Goal: Task Accomplishment & Management: Manage account settings

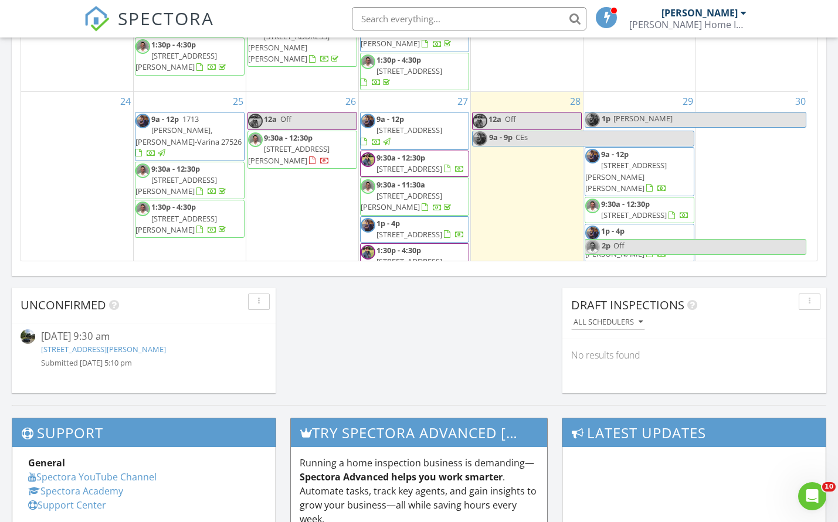
scroll to position [450, 0]
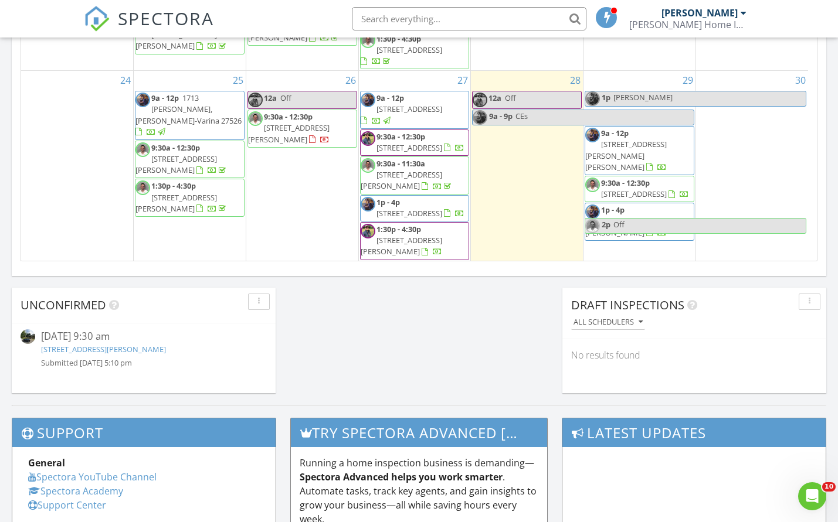
click at [614, 311] on div "5 10a - 1p 110 E Bridges St, Battleboro 27809" at bounding box center [639, 348] width 112 height 74
click at [632, 189] on link "Inspection" at bounding box center [638, 191] width 60 height 19
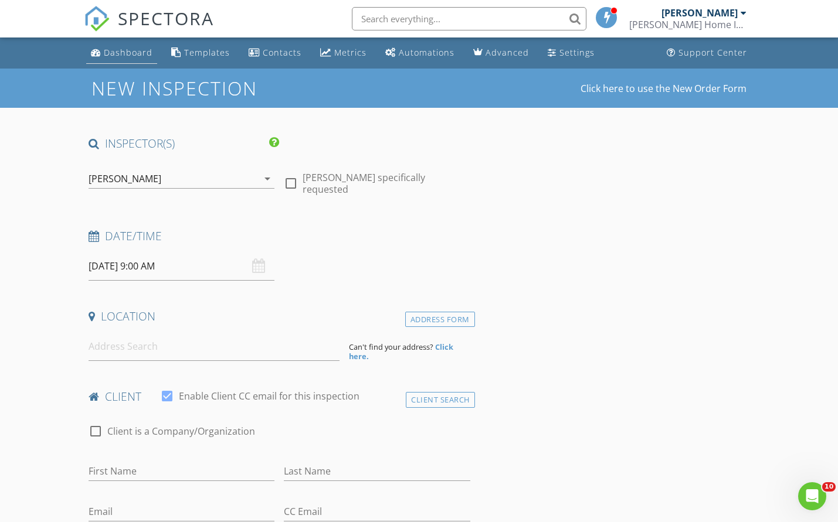
click at [138, 60] on link "Dashboard" at bounding box center [121, 53] width 71 height 22
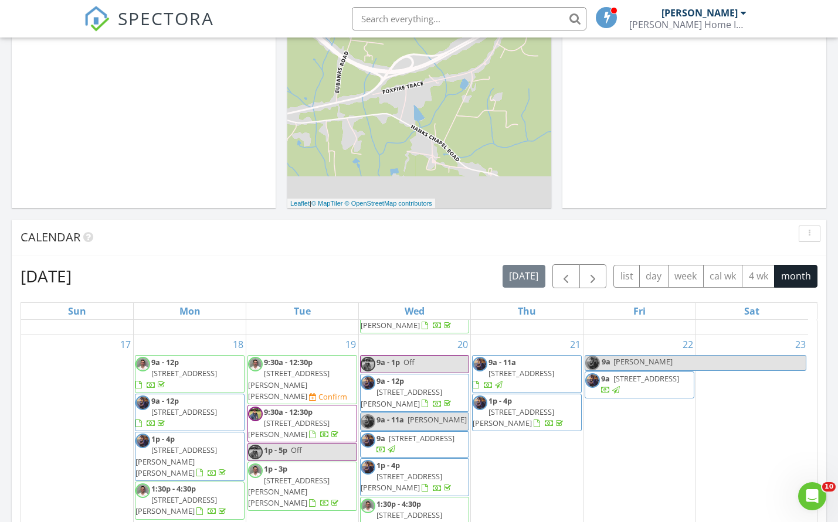
scroll to position [470, 0]
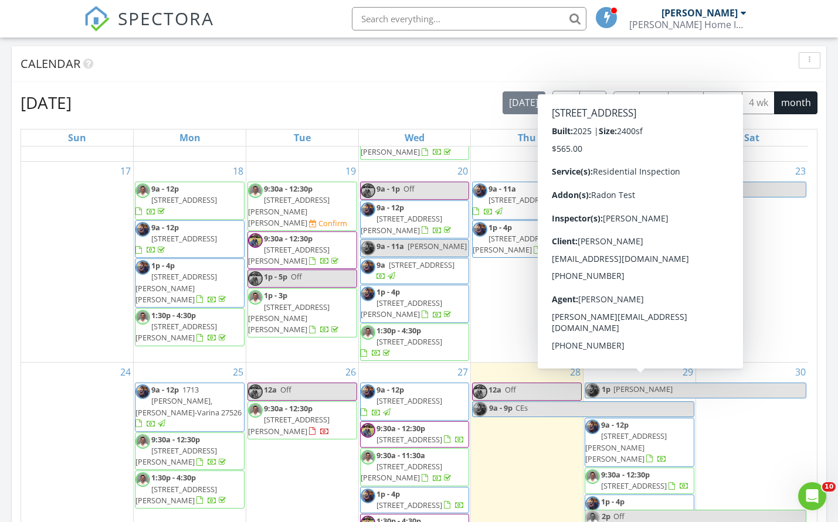
click at [651, 470] on div "29 1p Blackwell 9a - 12p 122 Clancy Cir, Cary 27511 9:30a - 12:30p 293 Beacon D…" at bounding box center [639, 483] width 112 height 240
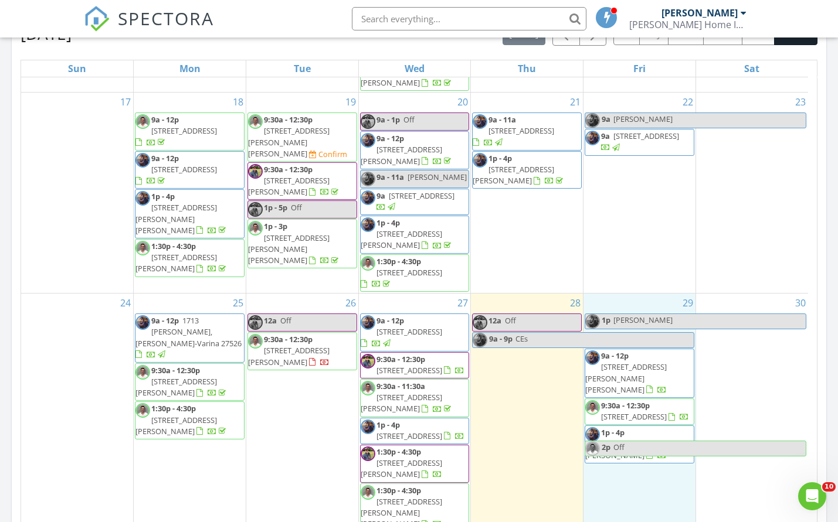
scroll to position [541, 0]
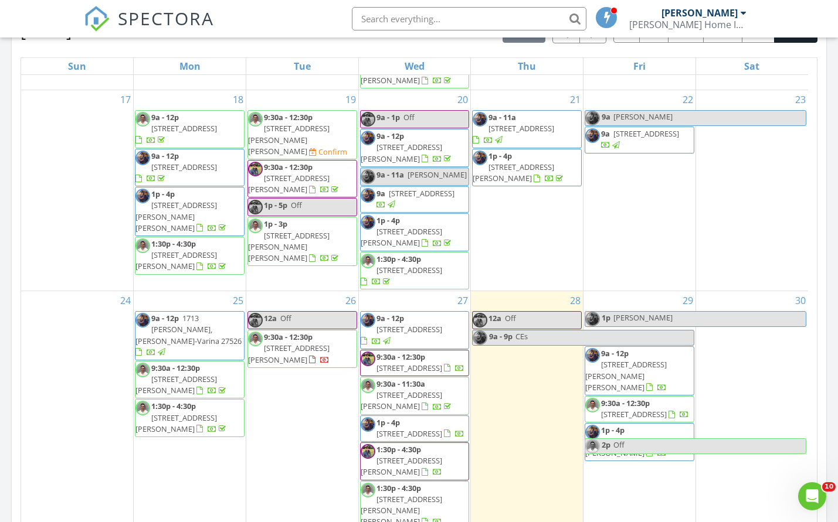
click at [646, 463] on link "Event" at bounding box center [638, 469] width 60 height 19
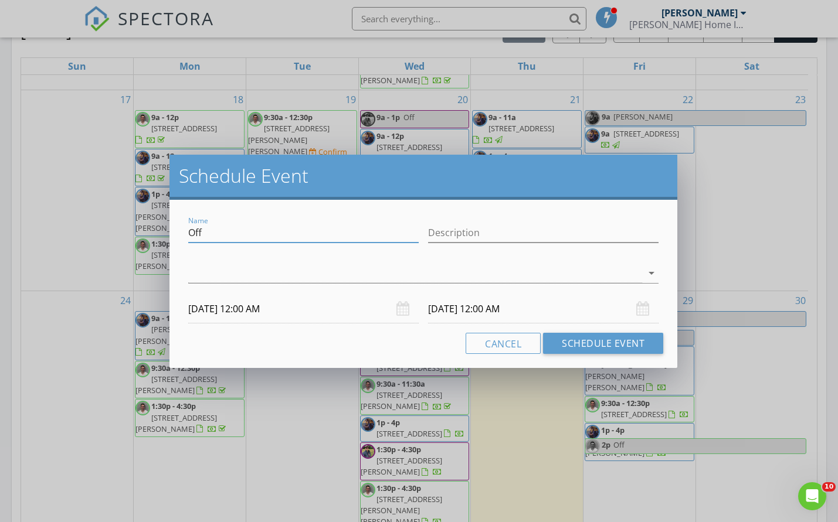
drag, startPoint x: 267, startPoint y: 230, endPoint x: 179, endPoint y: 223, distance: 88.8
click at [179, 223] on div "Name Off Description arrow_drop_down 09/05/2025 12:00 AM 09/06/2025 12:00 AM Ca…" at bounding box center [423, 284] width 508 height 168
type input "tobaks house"
click at [230, 283] on div "arrow_drop_down" at bounding box center [423, 273] width 470 height 19
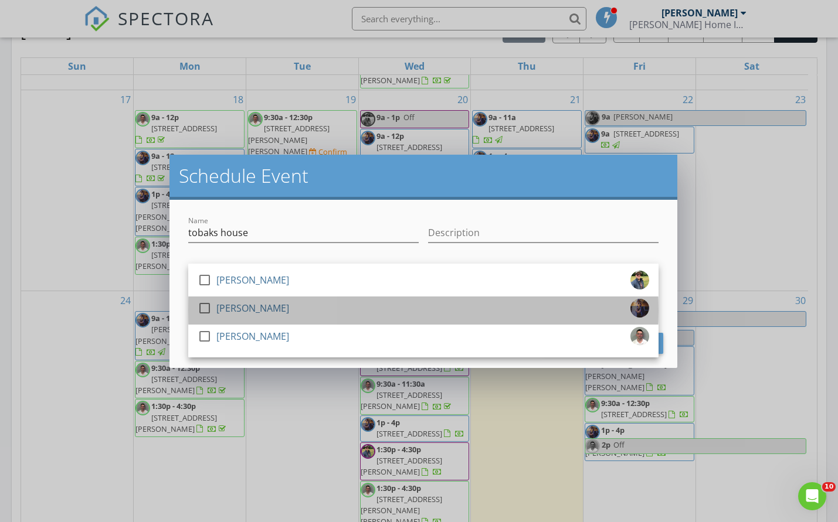
click at [245, 307] on div "[PERSON_NAME]" at bounding box center [252, 308] width 73 height 19
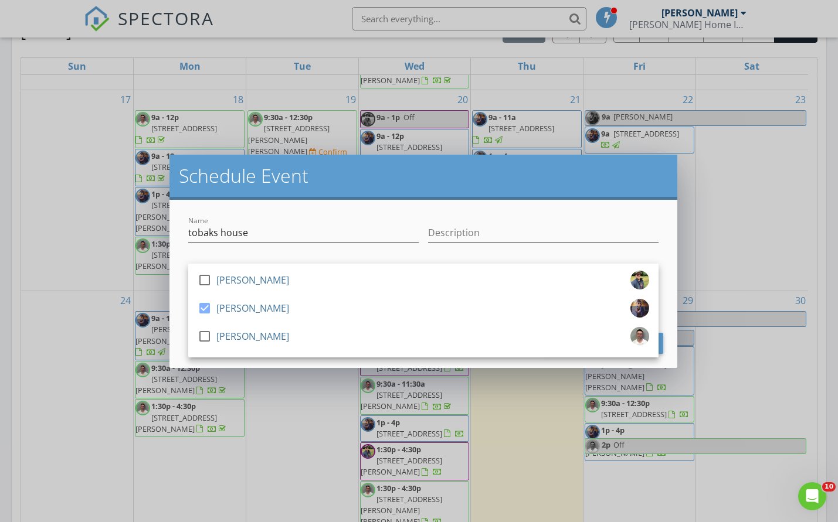
click at [294, 252] on div at bounding box center [303, 250] width 230 height 7
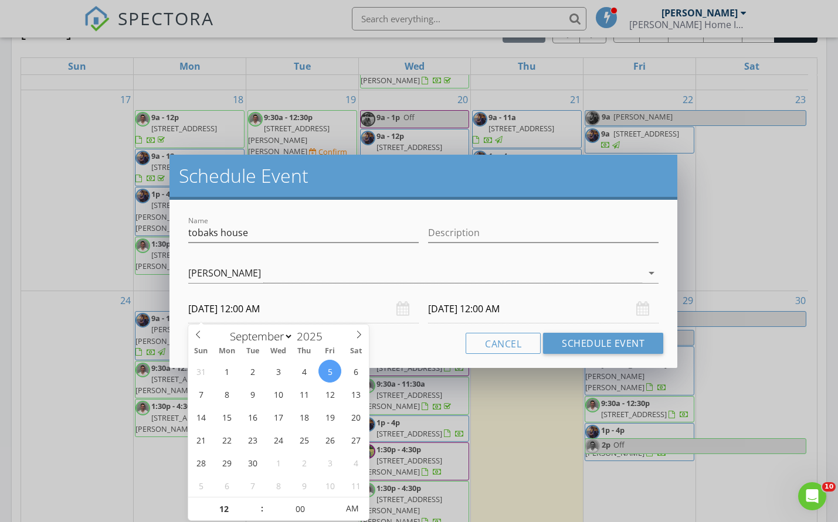
click at [274, 311] on input "09/05/2025 12:00 AM" at bounding box center [303, 309] width 230 height 29
type input "11"
type input "09/05/2025 11:00 PM"
click at [256, 513] on span at bounding box center [256, 515] width 8 height 12
type input "09/06/2025 11:00 PM"
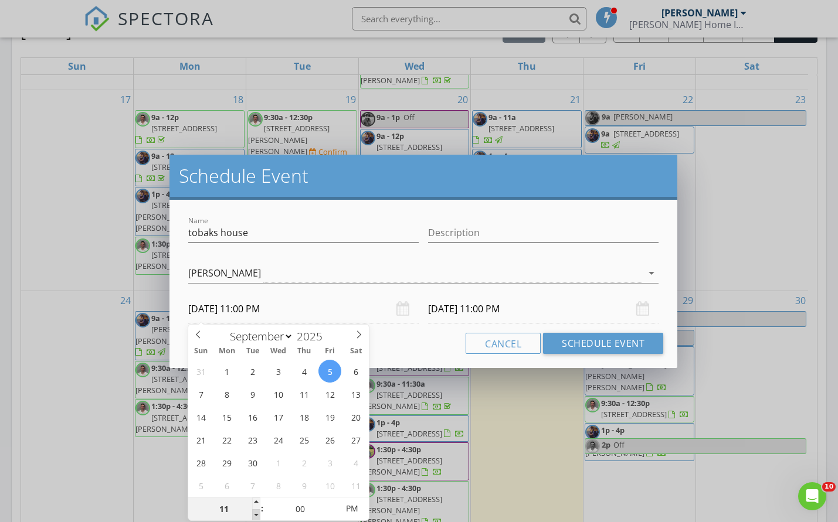
type input "10"
type input "09/05/2025 10:00 PM"
click at [256, 513] on span at bounding box center [256, 515] width 8 height 12
type input "09"
type input "09/05/2025 9:00 PM"
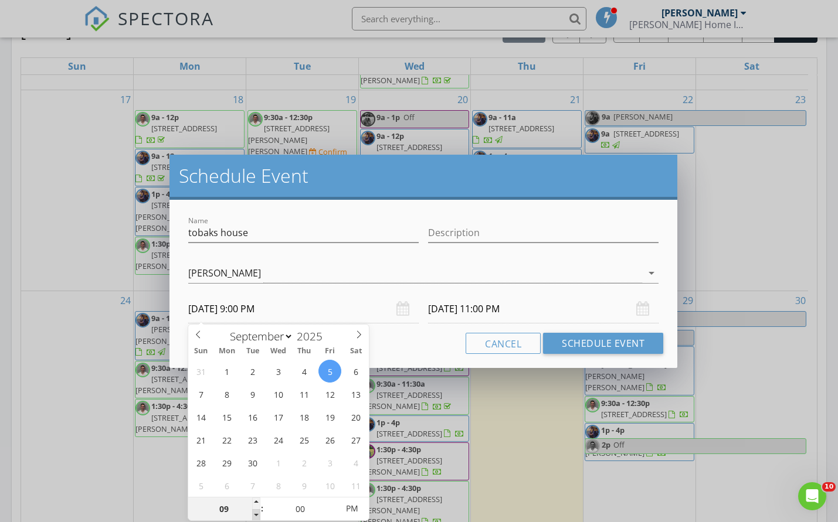
click at [256, 513] on span at bounding box center [256, 515] width 8 height 12
type input "08"
type input "09/05/2025 8:00 PM"
click at [256, 513] on span at bounding box center [256, 515] width 8 height 12
type input "09/06/2025 8:00 PM"
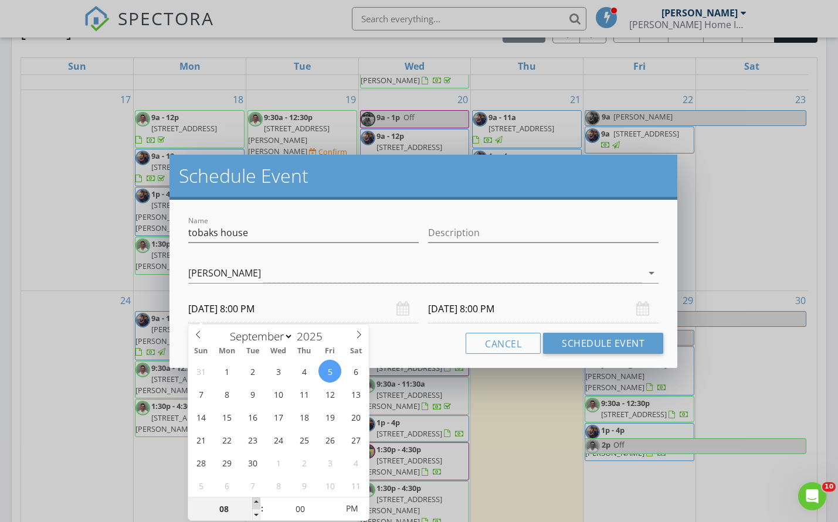
type input "09"
type input "09/05/2025 9:00 PM"
click at [253, 505] on span at bounding box center [256, 504] width 8 height 12
type input "09/06/2025 9:00 PM"
type input "09/05/2025 9:00 AM"
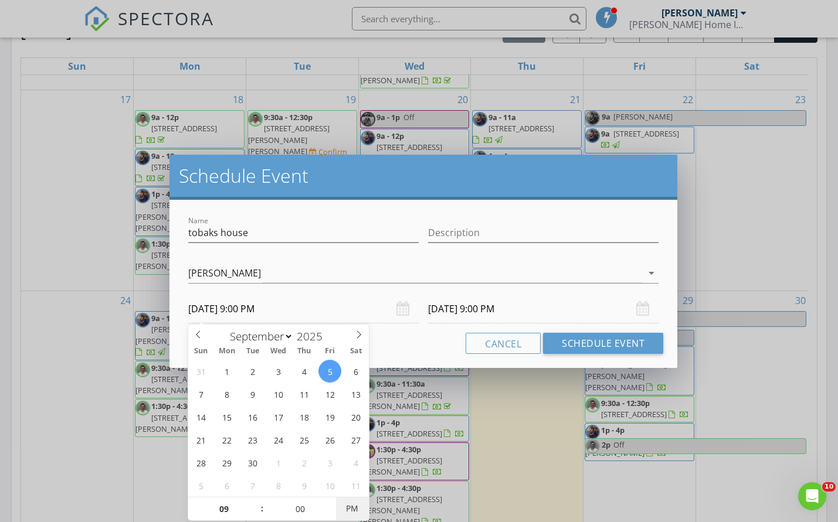
type input "09/06/2025 9:00 AM"
click at [360, 503] on span "AM" at bounding box center [352, 508] width 32 height 23
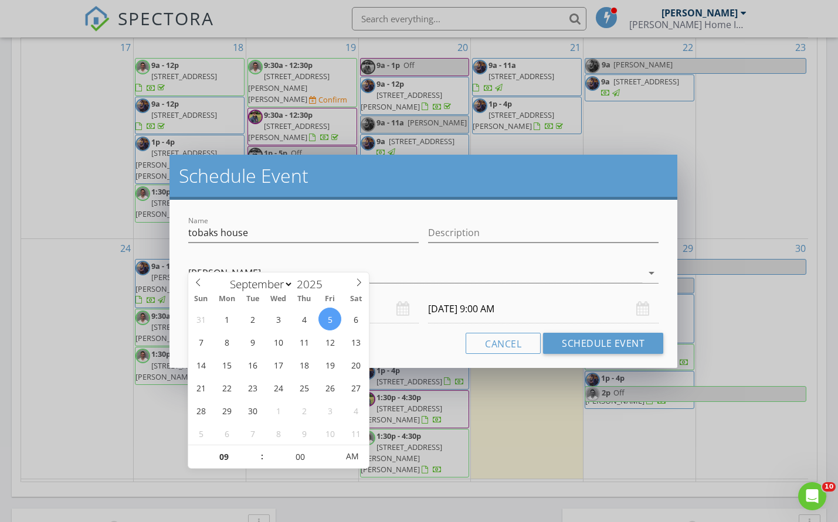
scroll to position [656, 0]
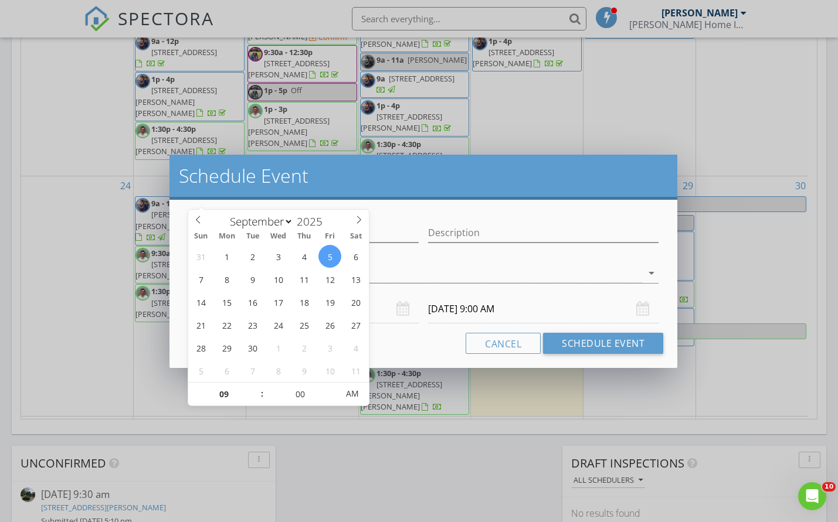
click at [395, 342] on div "Cancel Schedule Event" at bounding box center [422, 343] width 479 height 21
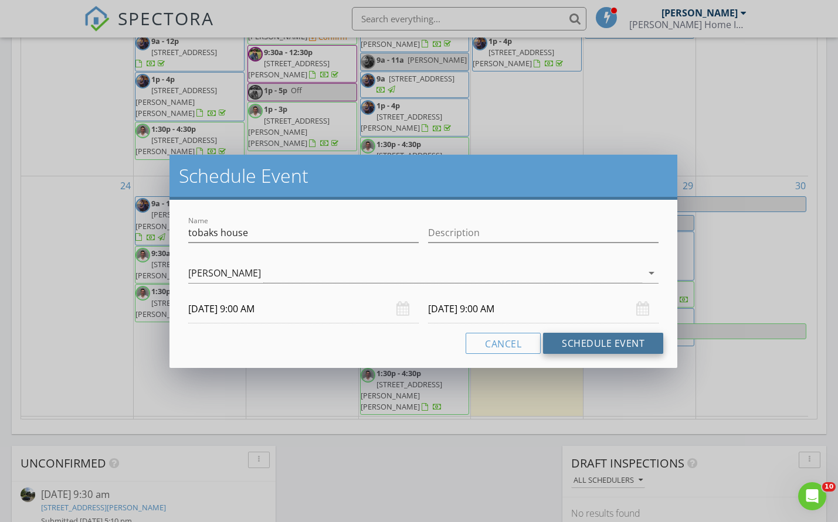
click at [591, 351] on button "Schedule Event" at bounding box center [603, 343] width 120 height 21
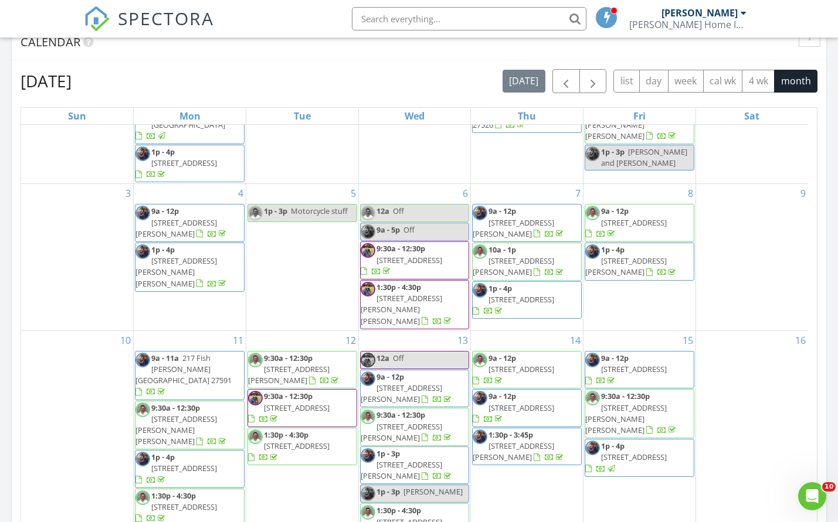
scroll to position [485, 0]
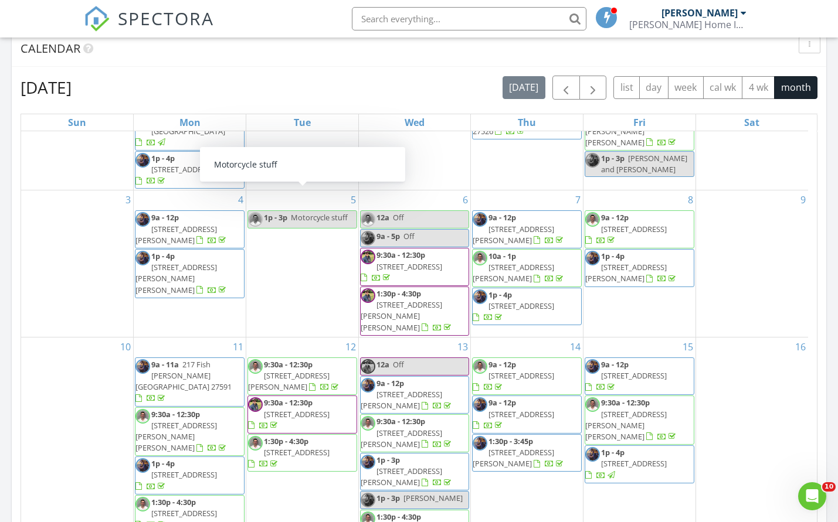
click at [488, 8] on li at bounding box center [465, 19] width 251 height 38
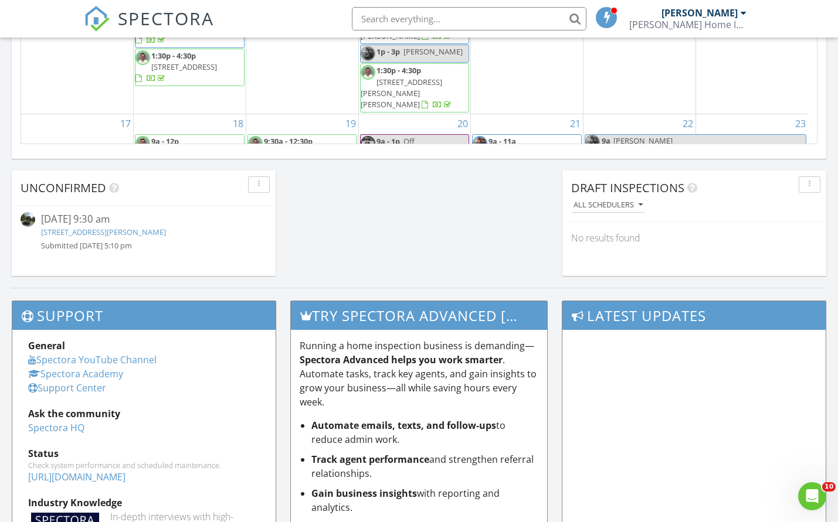
scroll to position [946, 0]
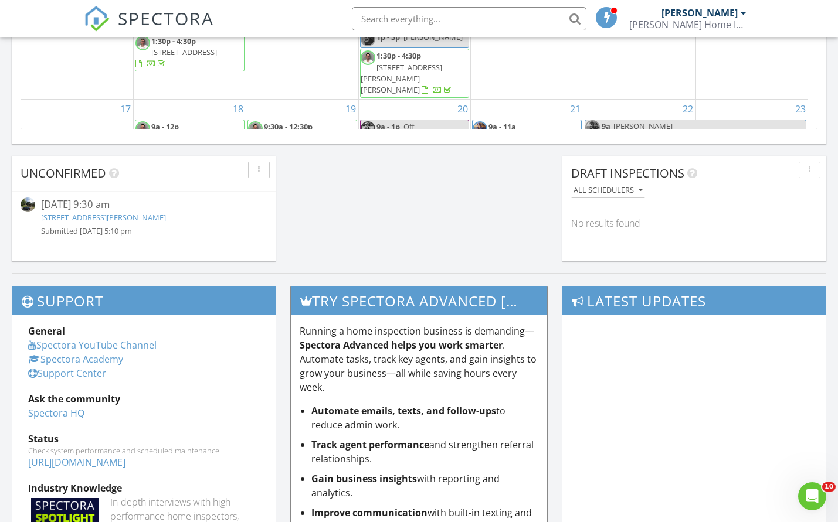
click at [440, 13] on input "text" at bounding box center [469, 18] width 234 height 23
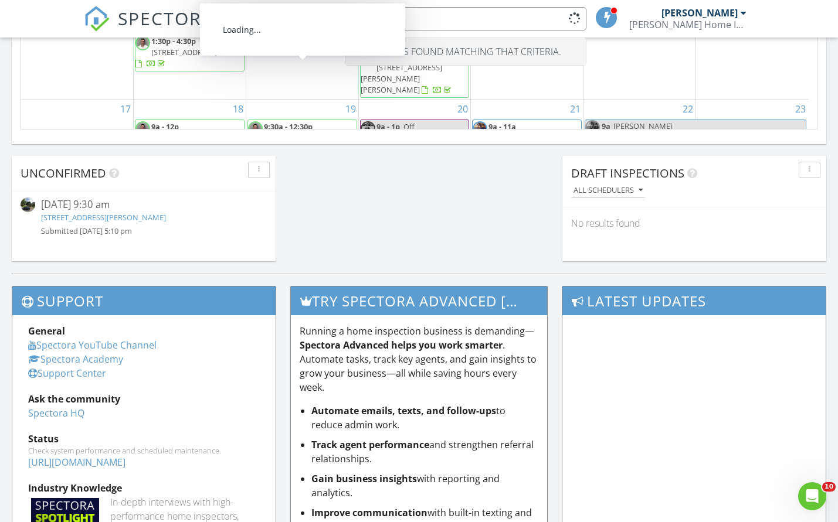
type input "6 dr"
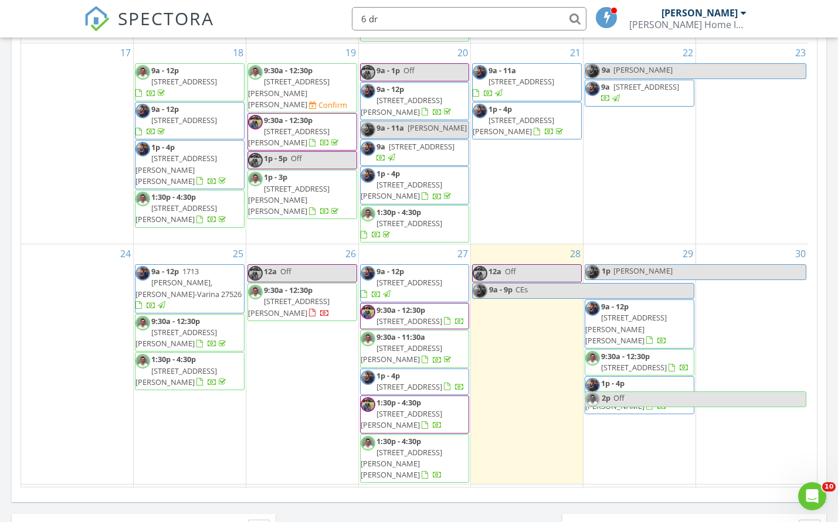
scroll to position [590, 0]
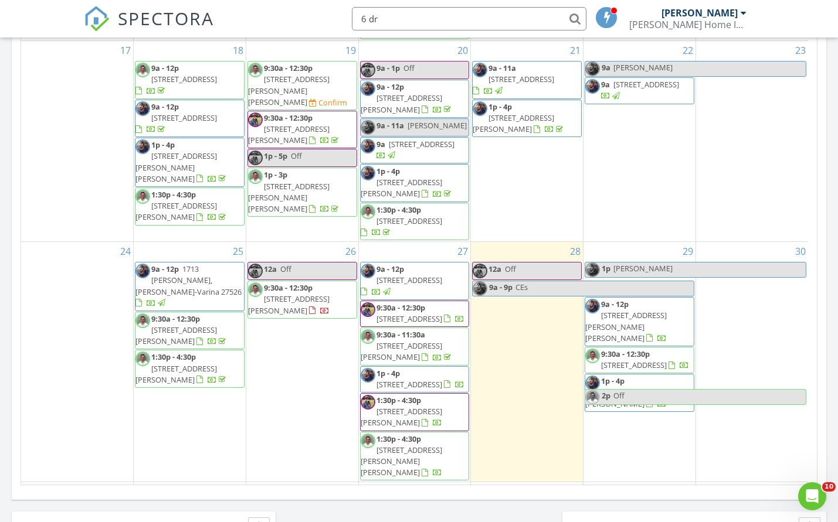
click at [423, 434] on link "1:30p - 4:30p 6 Drye Ln, Durham 27713" at bounding box center [400, 456] width 81 height 45
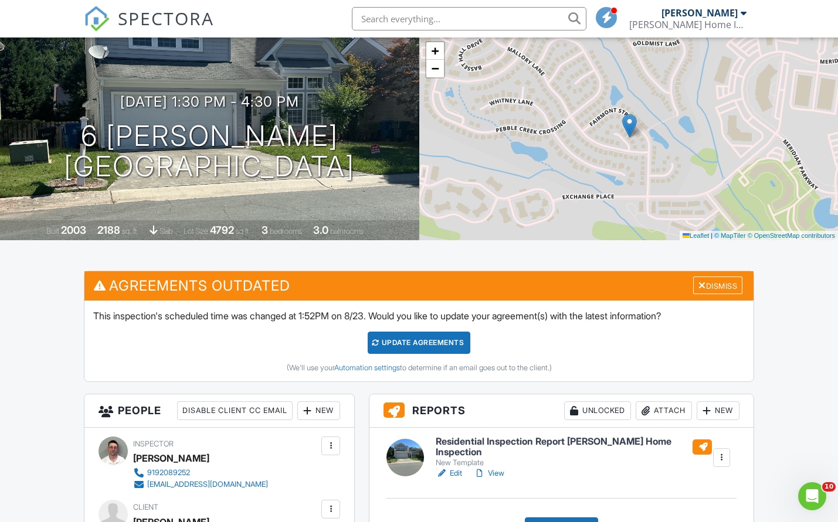
click at [647, 409] on div at bounding box center [646, 411] width 12 height 12
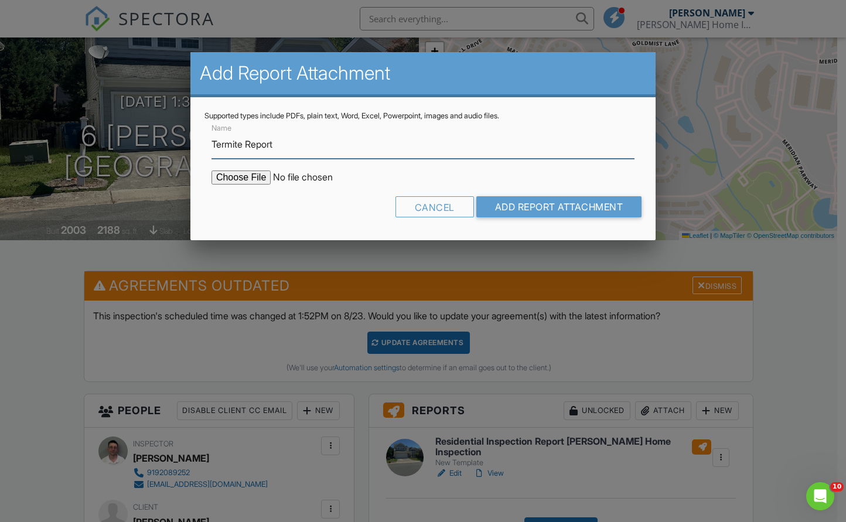
type input "Termite Report"
click at [246, 175] on input "file" at bounding box center [311, 178] width 199 height 14
type input "C:\fakepath\6 Drye Lane WDIR.pdf"
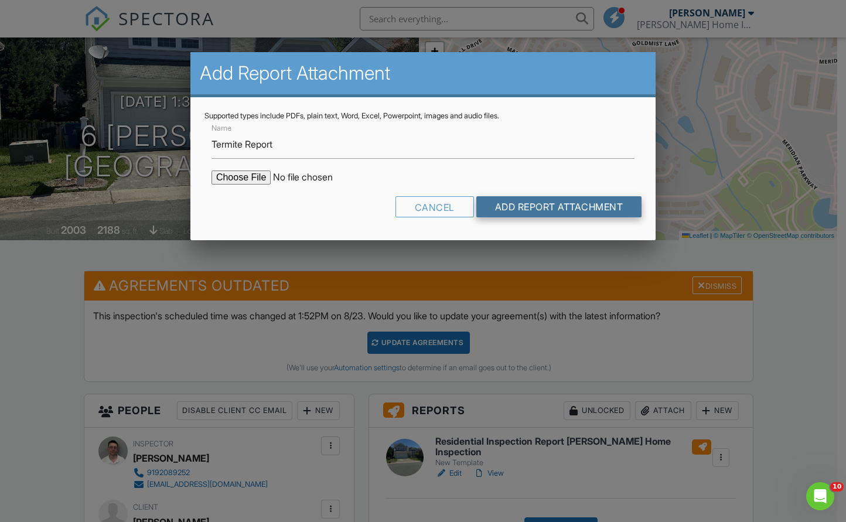
click at [519, 209] on input "Add Report Attachment" at bounding box center [560, 206] width 166 height 21
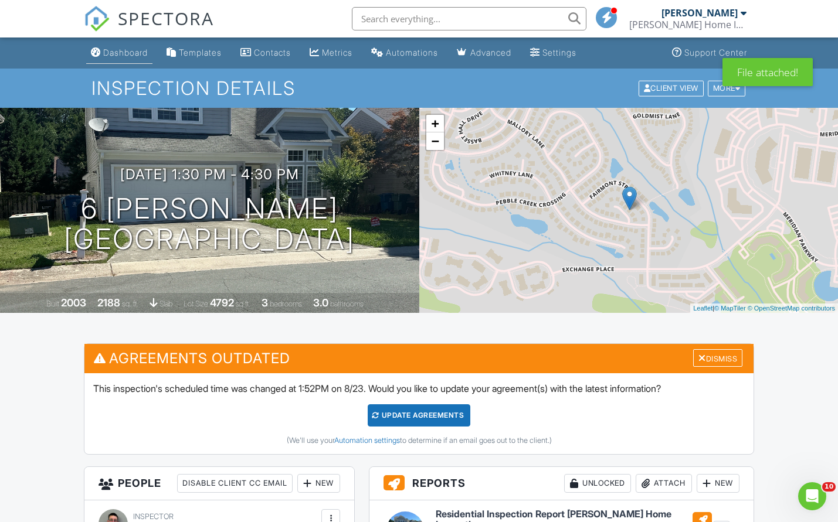
click at [124, 57] on div "Dashboard" at bounding box center [125, 52] width 45 height 10
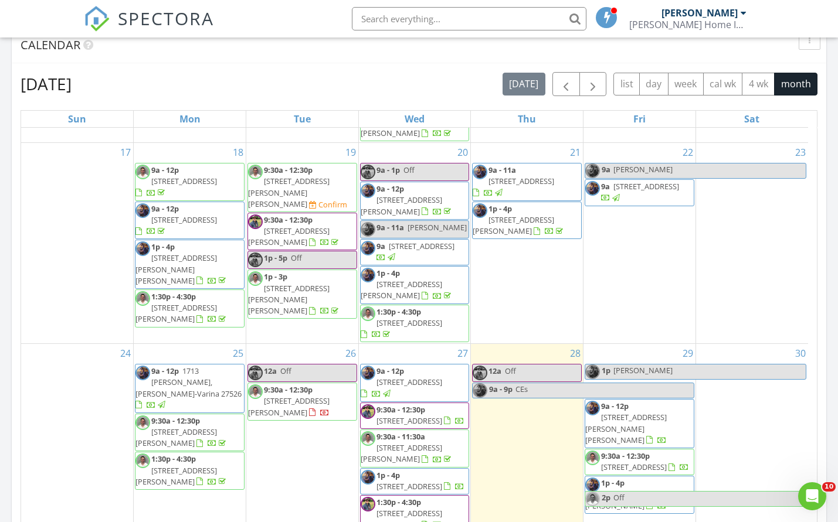
scroll to position [657, 0]
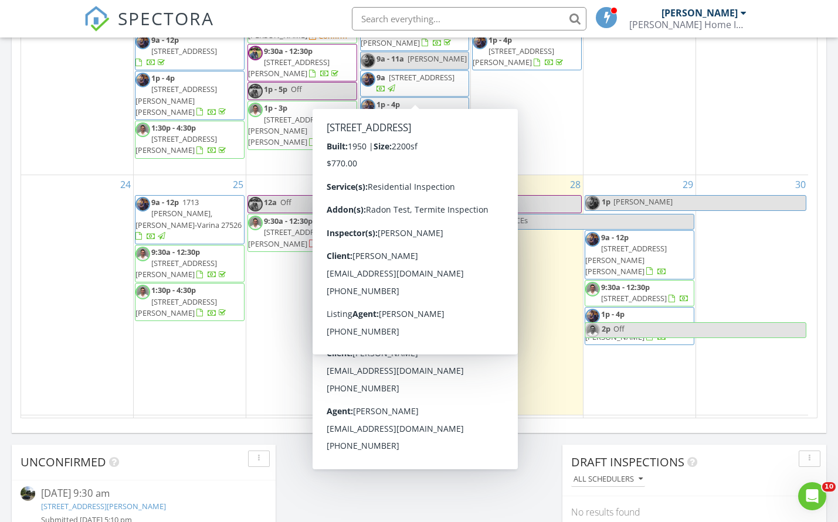
click at [461, 23] on input "text" at bounding box center [469, 18] width 234 height 23
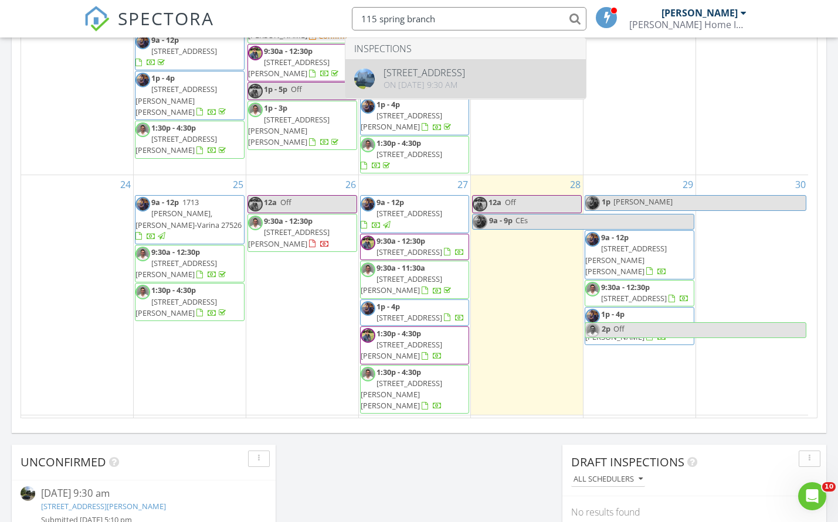
type input "115 spring branch"
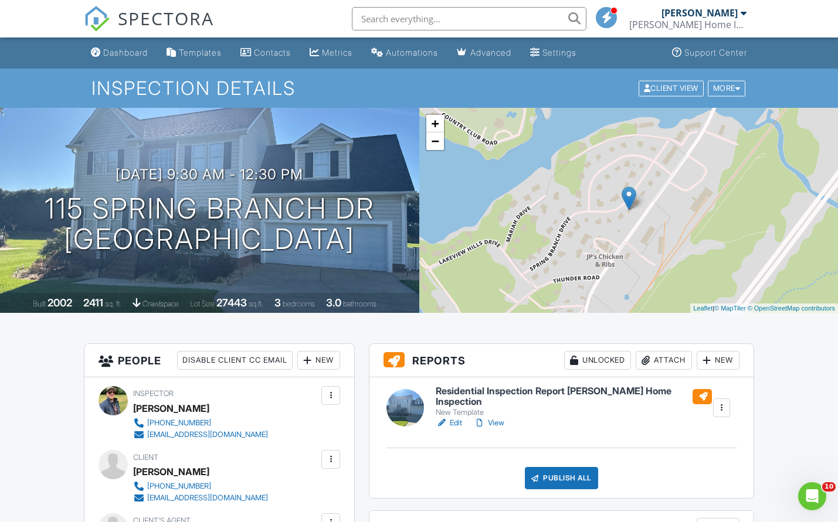
click at [672, 360] on div "Attach" at bounding box center [663, 360] width 56 height 19
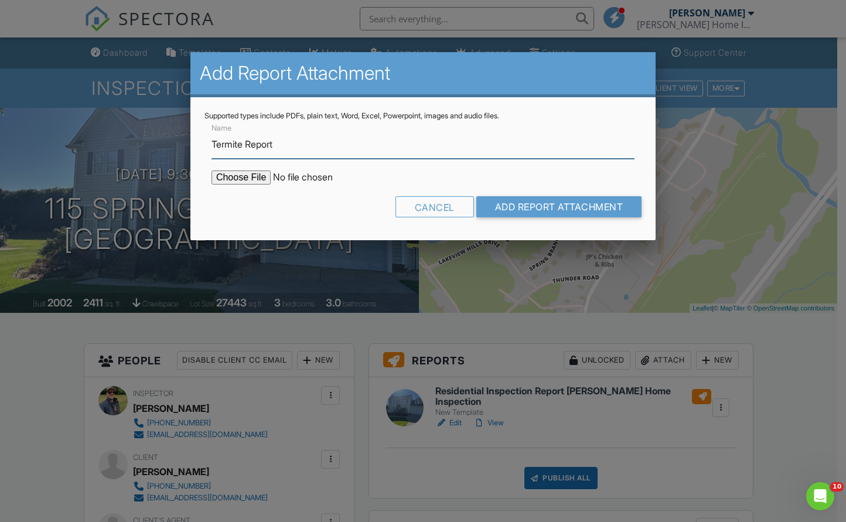
type input "Termite Report"
click at [247, 171] on input "file" at bounding box center [311, 178] width 199 height 14
type input "C:\fakepath\115 SPRING BRANCH DR.pdf"
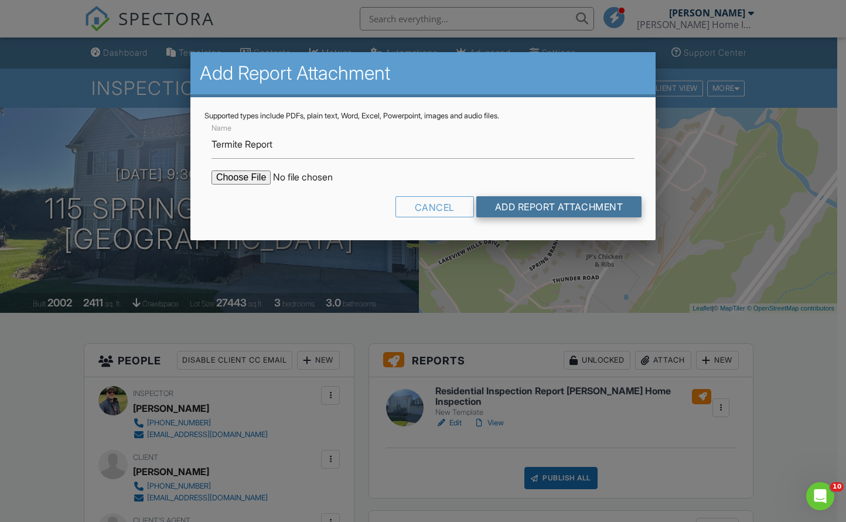
click at [586, 214] on input "Add Report Attachment" at bounding box center [560, 206] width 166 height 21
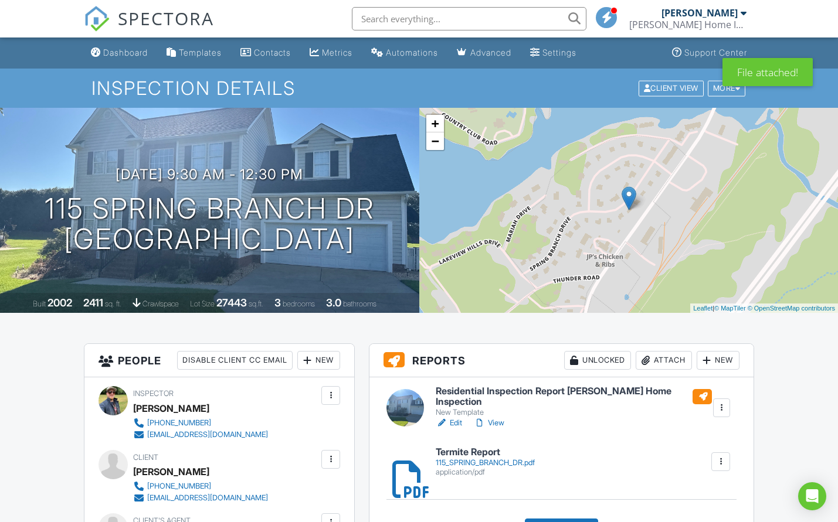
click at [657, 358] on div "Attach" at bounding box center [663, 360] width 56 height 19
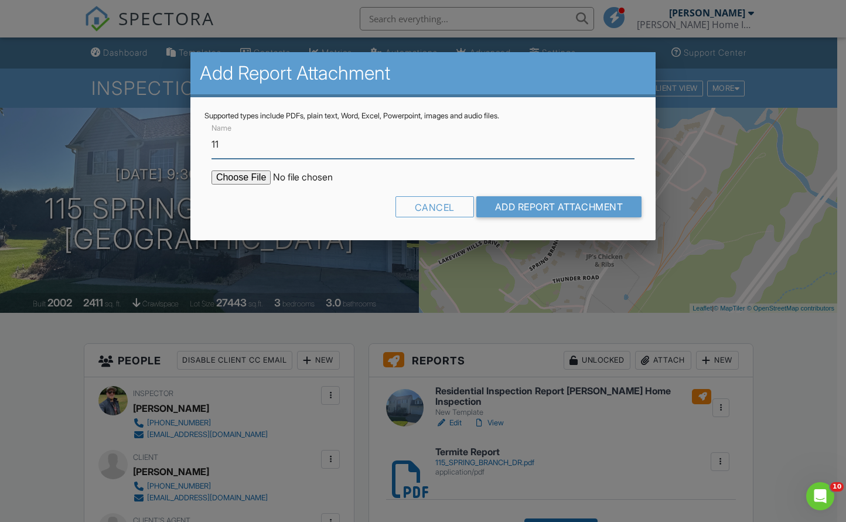
type input "1"
type input "Termite Report Detached"
click at [254, 177] on input "file" at bounding box center [311, 178] width 199 height 14
type input "C:\fakepath\115 SPRING BRANCH DR DETACHED SHED (1).pdf"
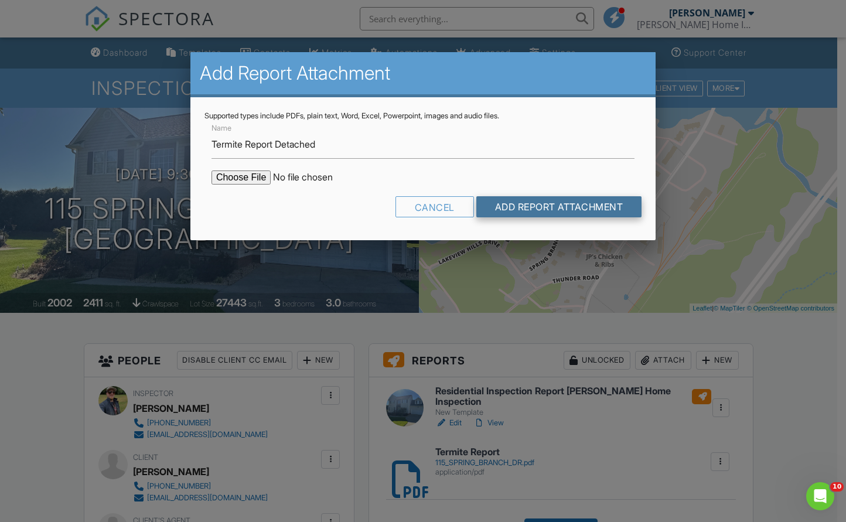
click at [529, 210] on input "Add Report Attachment" at bounding box center [560, 206] width 166 height 21
